Goal: Task Accomplishment & Management: Manage account settings

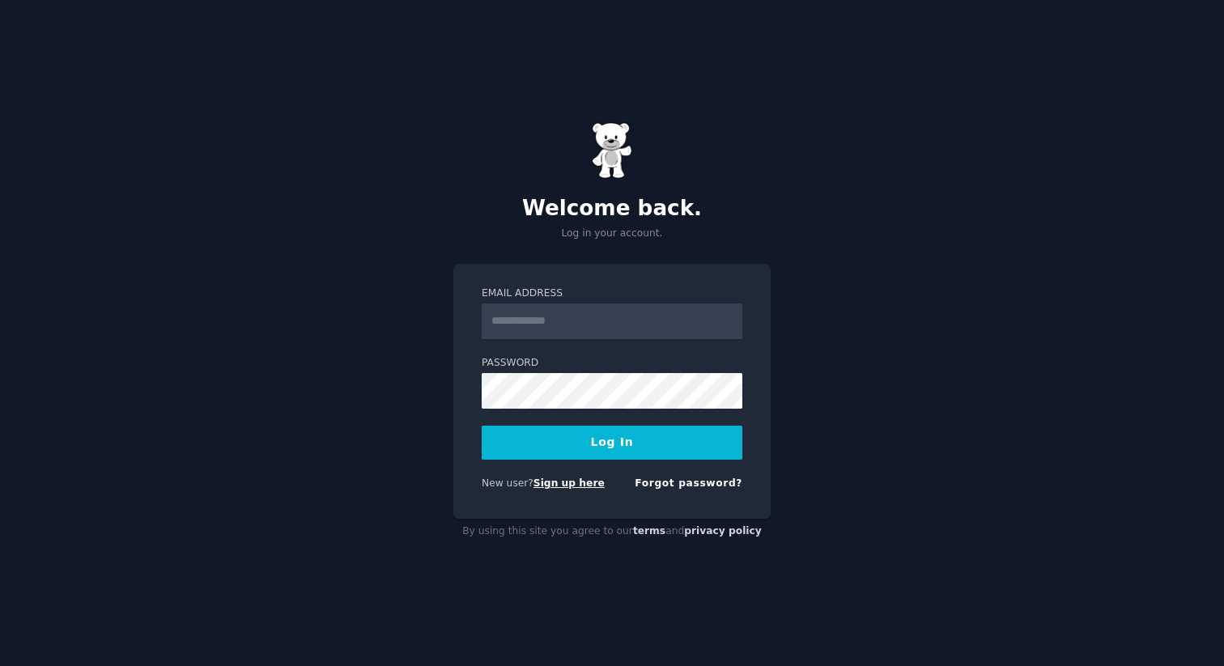
click at [575, 486] on link "Sign up here" at bounding box center [569, 483] width 71 height 11
click at [676, 479] on link "Forgot password?" at bounding box center [689, 483] width 108 height 11
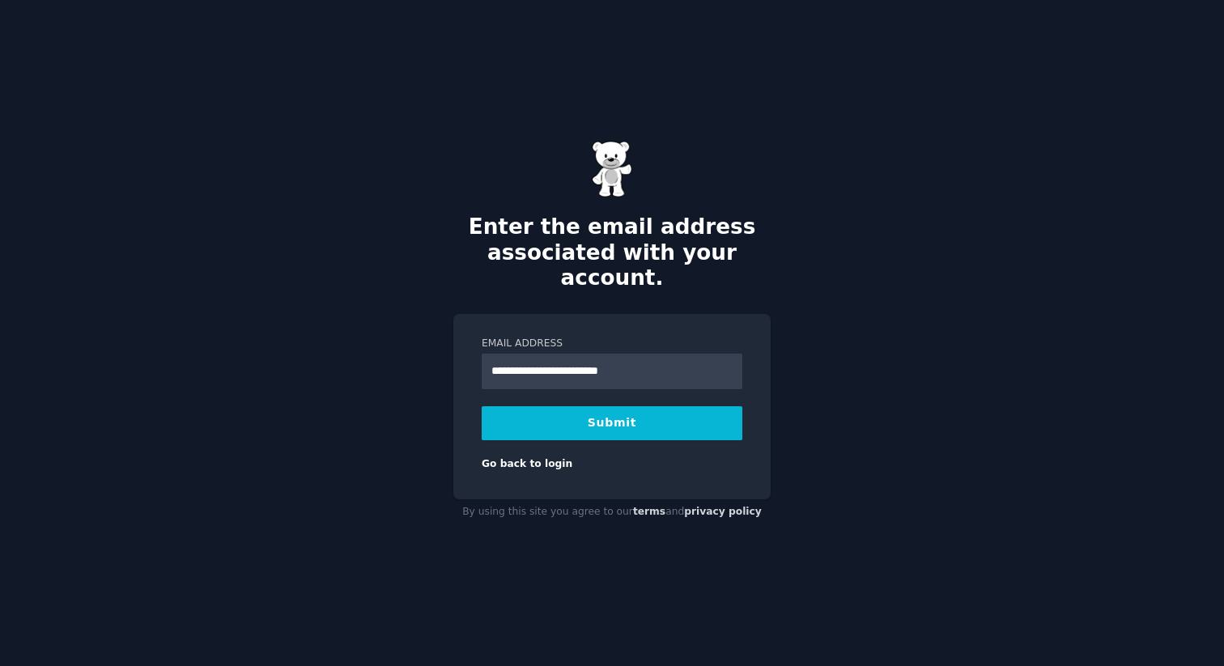
type input "**********"
click at [633, 408] on button "Submit" at bounding box center [612, 423] width 261 height 34
